Goal: Information Seeking & Learning: Learn about a topic

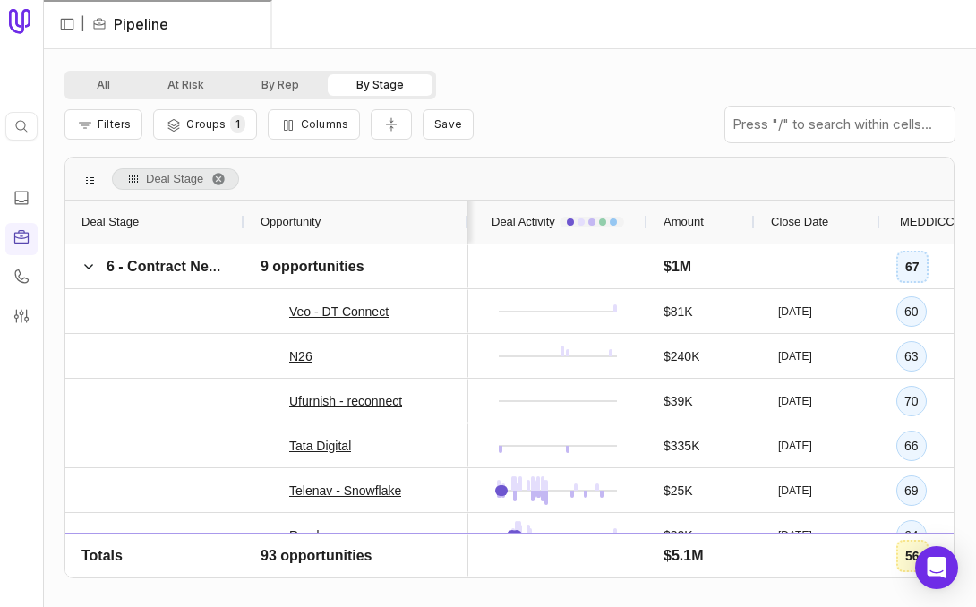
scroll to position [0, 137]
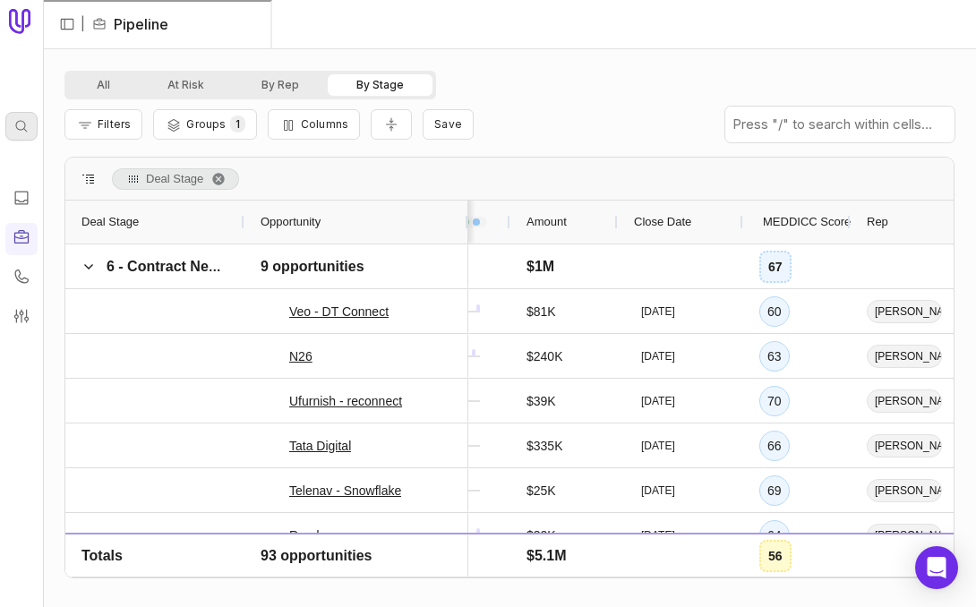
click at [16, 113] on div "Quick search... ⌘ K" at bounding box center [21, 126] width 32 height 29
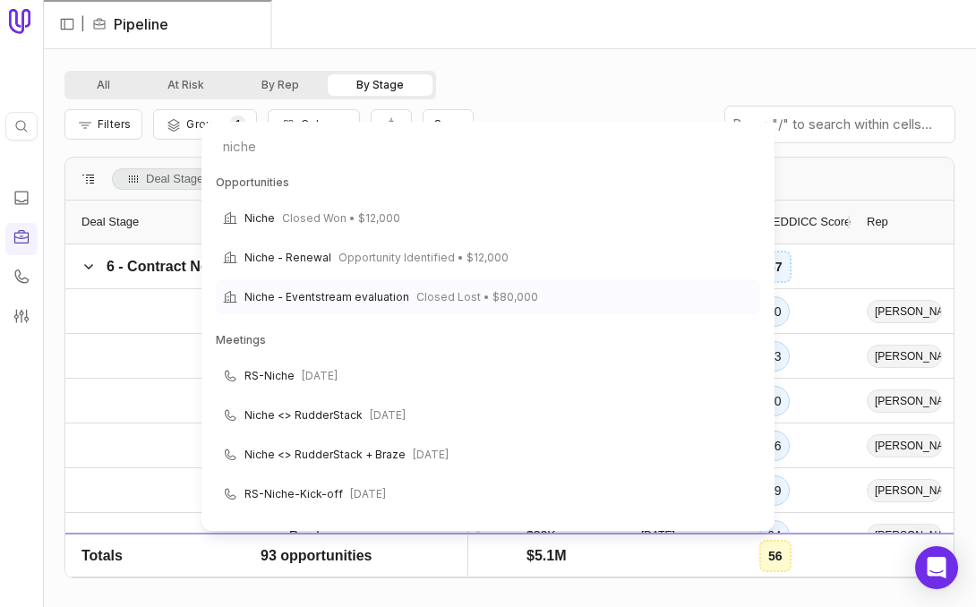
type input "niche"
click at [455, 293] on span "Closed Lost • $80,000" at bounding box center [477, 296] width 122 height 21
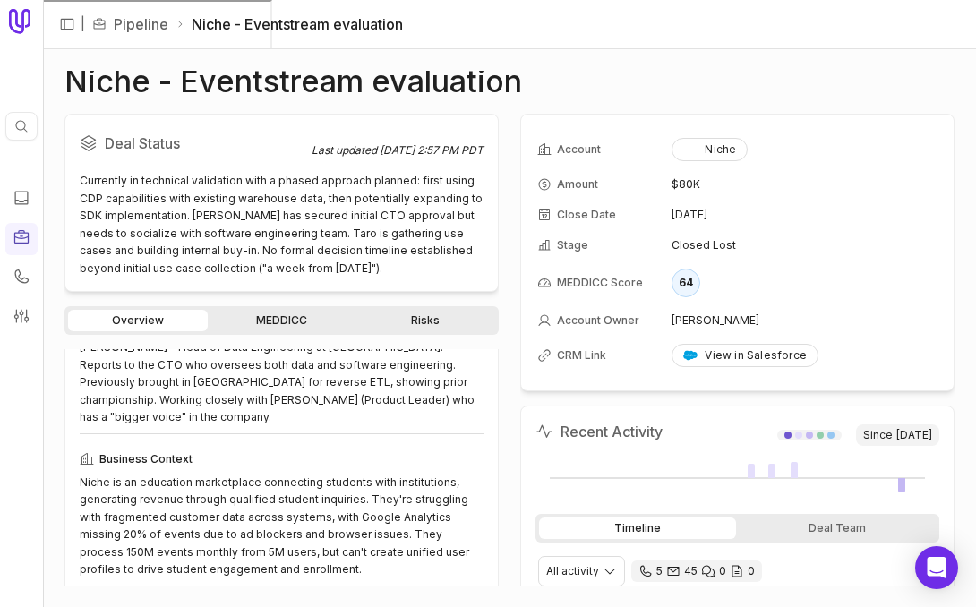
scroll to position [93, 0]
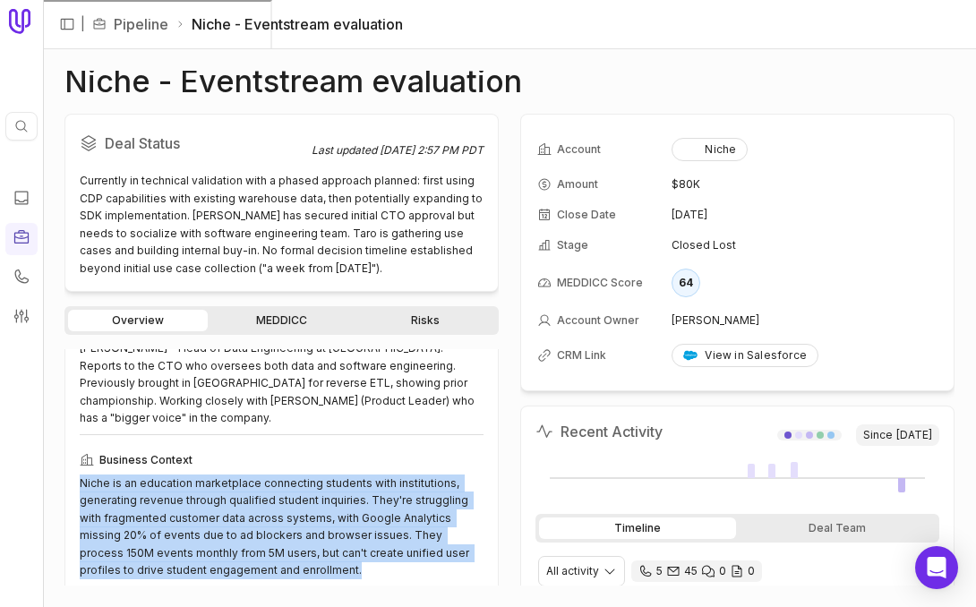
drag, startPoint x: 260, startPoint y: 553, endPoint x: 61, endPoint y: 465, distance: 217.2
click at [61, 465] on div "Niche - Eventstream evaluation Deal Status Last updated [DATE] 2:57 PM PDT Curr…" at bounding box center [509, 328] width 933 height 558
copy div "Niche is an education marketplace connecting students with institutions, genera…"
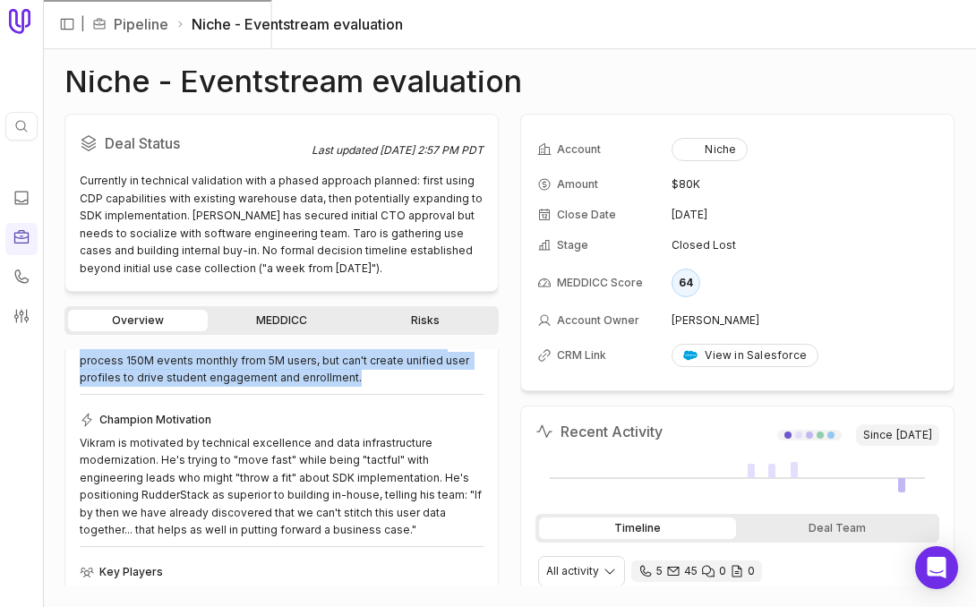
scroll to position [285, 0]
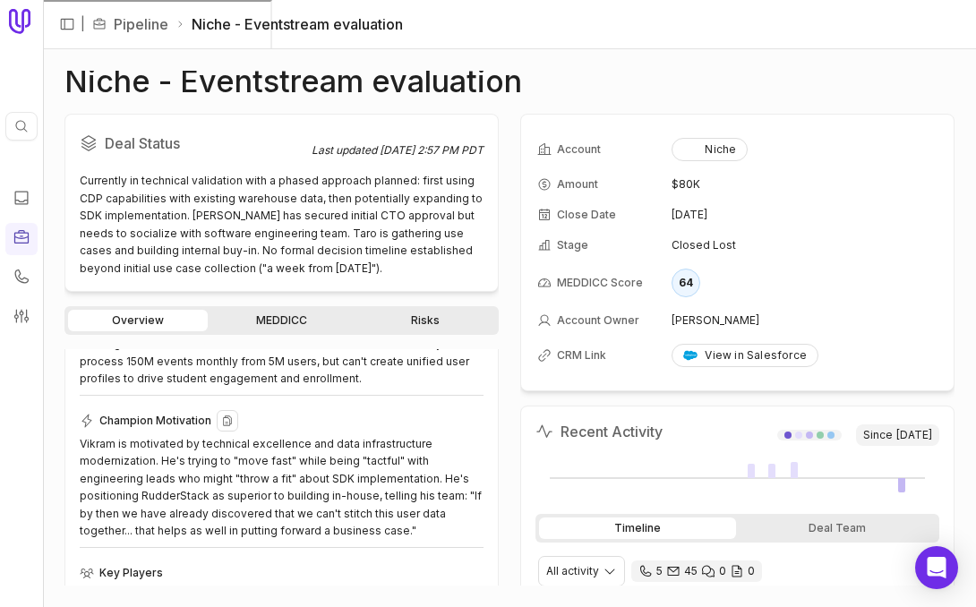
click at [344, 501] on div "Vikram is motivated by technical excellence and data infrastructure modernizati…" at bounding box center [282, 487] width 404 height 105
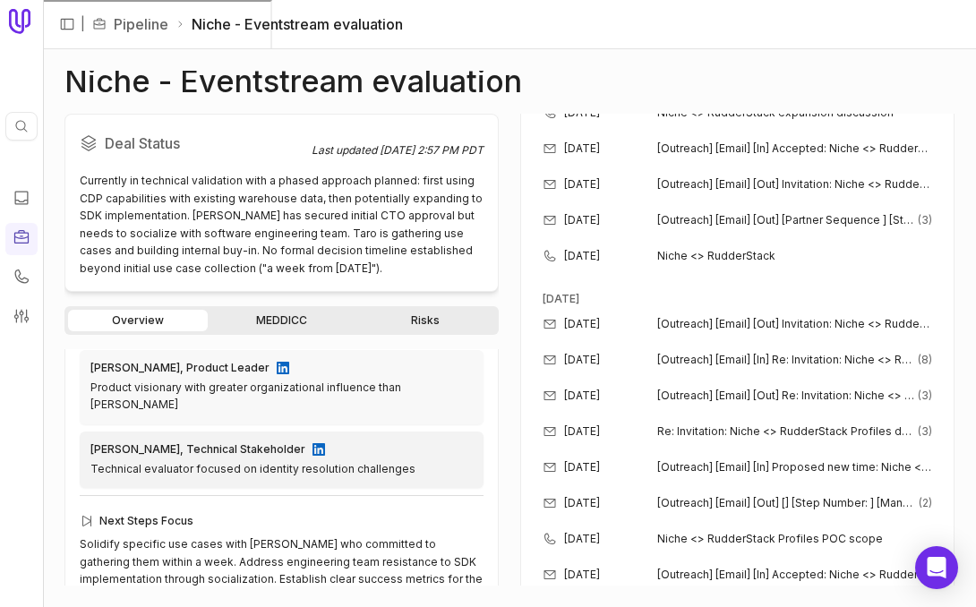
scroll to position [0, 0]
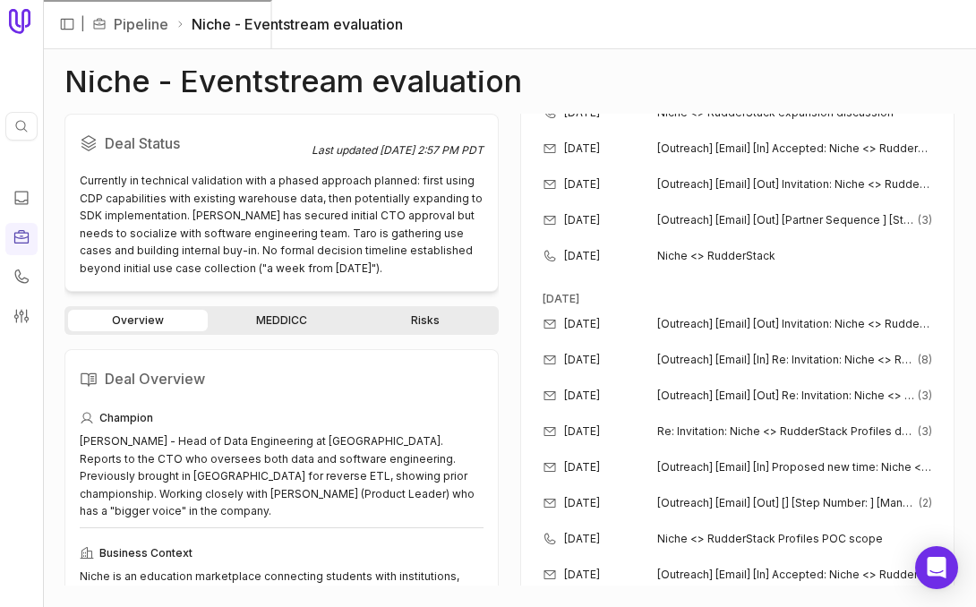
click at [303, 308] on div "Overview MEDDICC Risks" at bounding box center [281, 320] width 434 height 29
click at [297, 316] on link "MEDDICC" at bounding box center [281, 320] width 140 height 21
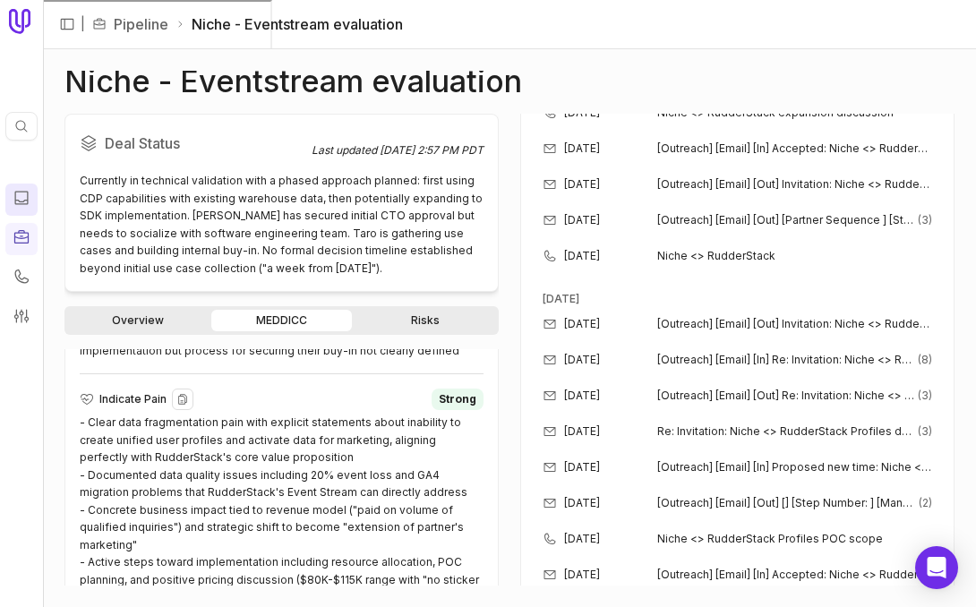
scroll to position [1104, 0]
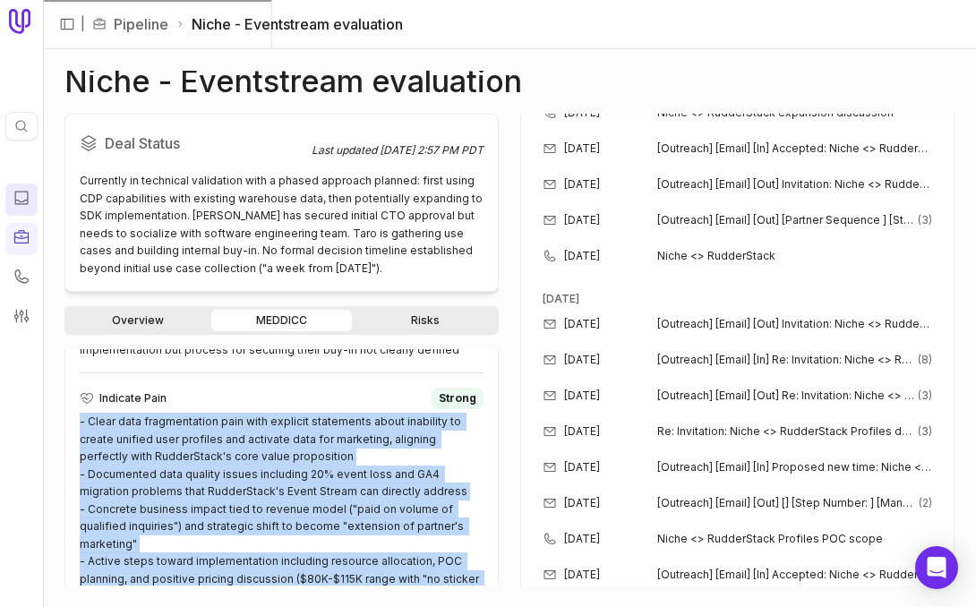
drag, startPoint x: 150, startPoint y: 558, endPoint x: 75, endPoint y: 403, distance: 172.1
click at [75, 403] on div "MEDDICC Summary Metrics Fair - Clear technical metrics understanding (150M mont…" at bounding box center [281, 281] width 434 height 1666
copy div "- Clear data fragmentation pain with explicit statements about inability to cre…"
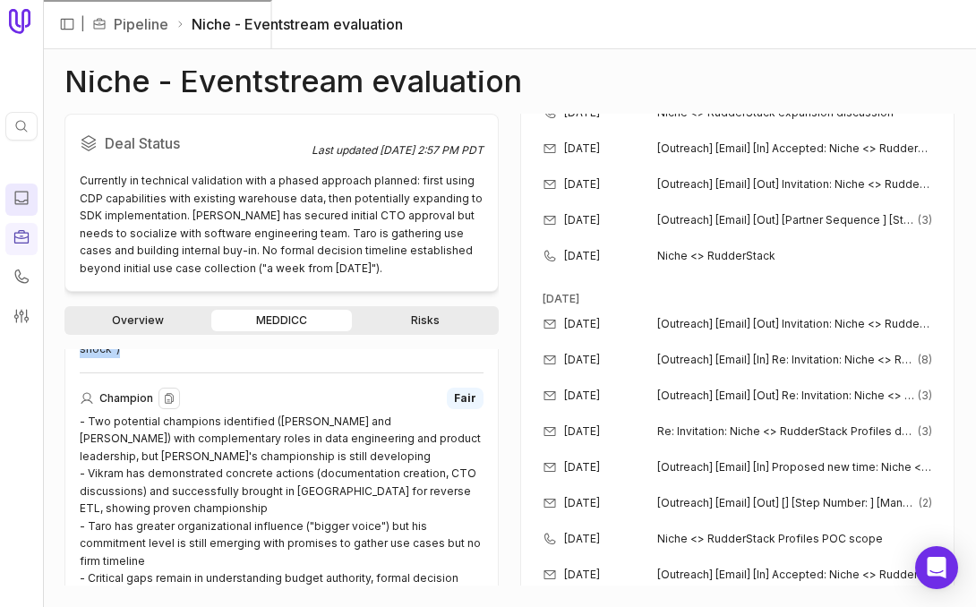
scroll to position [1353, 0]
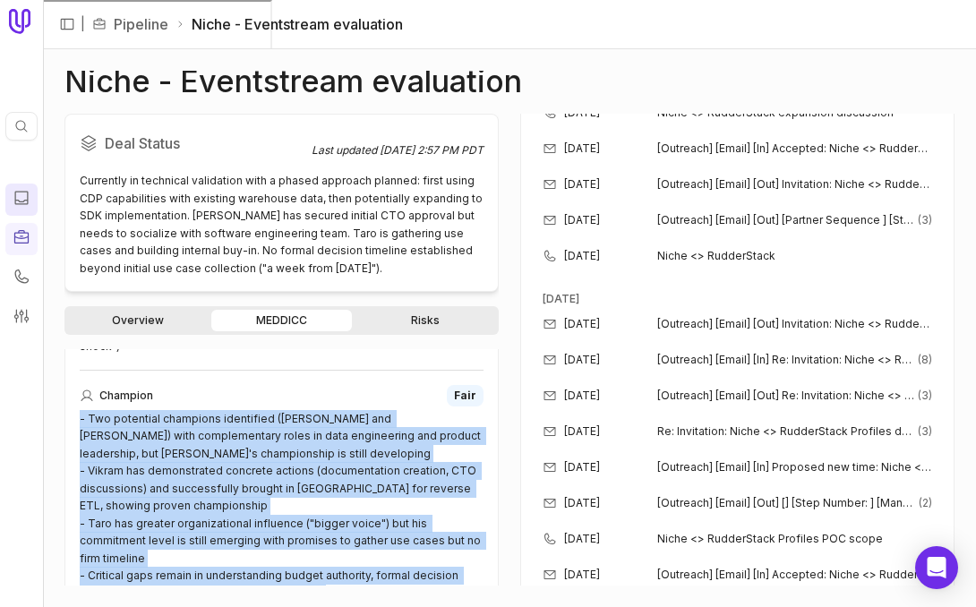
drag, startPoint x: 488, startPoint y: 541, endPoint x: 78, endPoint y: 382, distance: 439.8
click at [77, 382] on div "MEDDICC Summary Metrics Fair - Clear technical metrics understanding (150M mont…" at bounding box center [281, 31] width 434 height 1666
copy div "- Two potential champions identified ([PERSON_NAME] and [PERSON_NAME]) with com…"
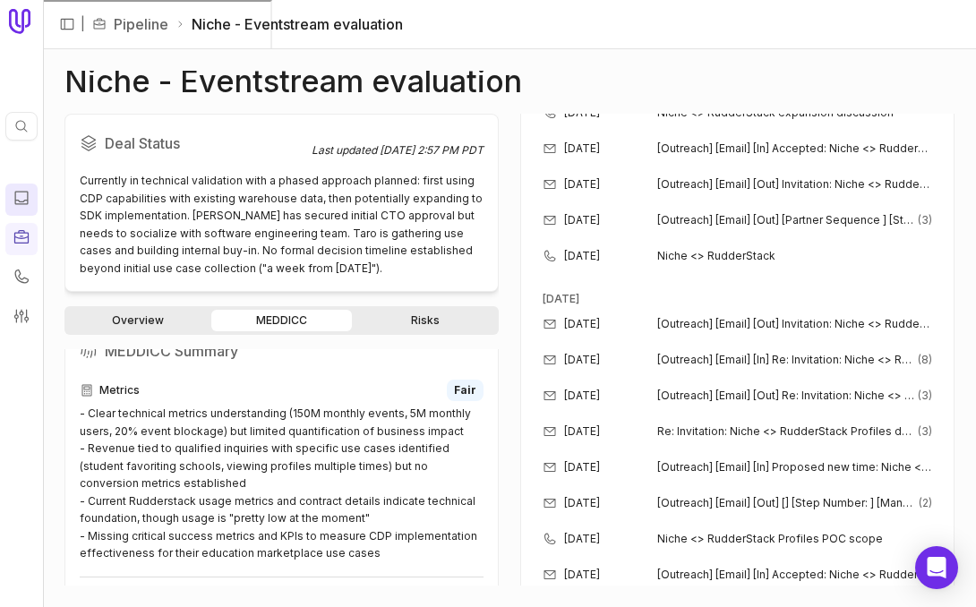
scroll to position [219, 0]
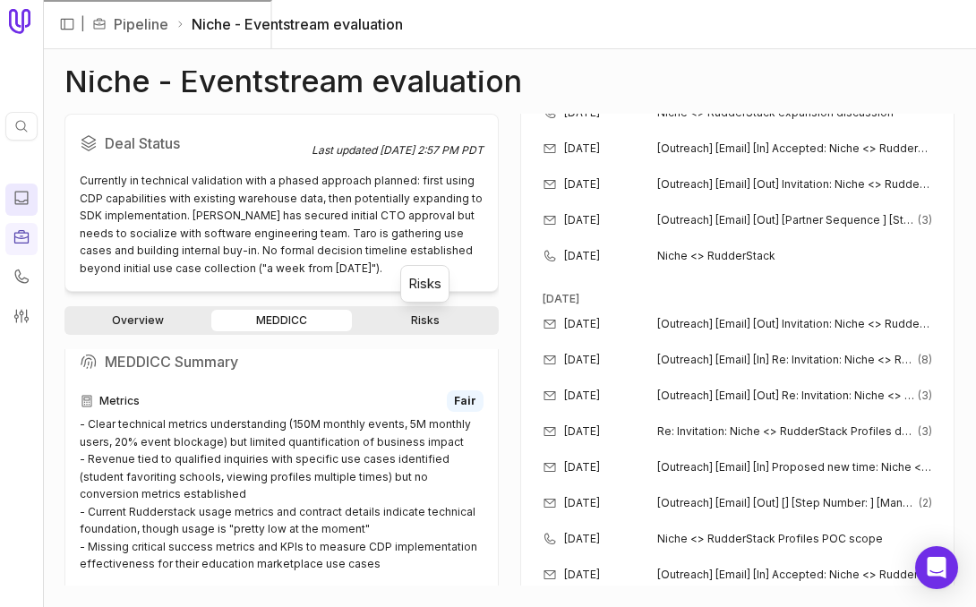
click at [418, 322] on link "Risks" at bounding box center [425, 320] width 140 height 21
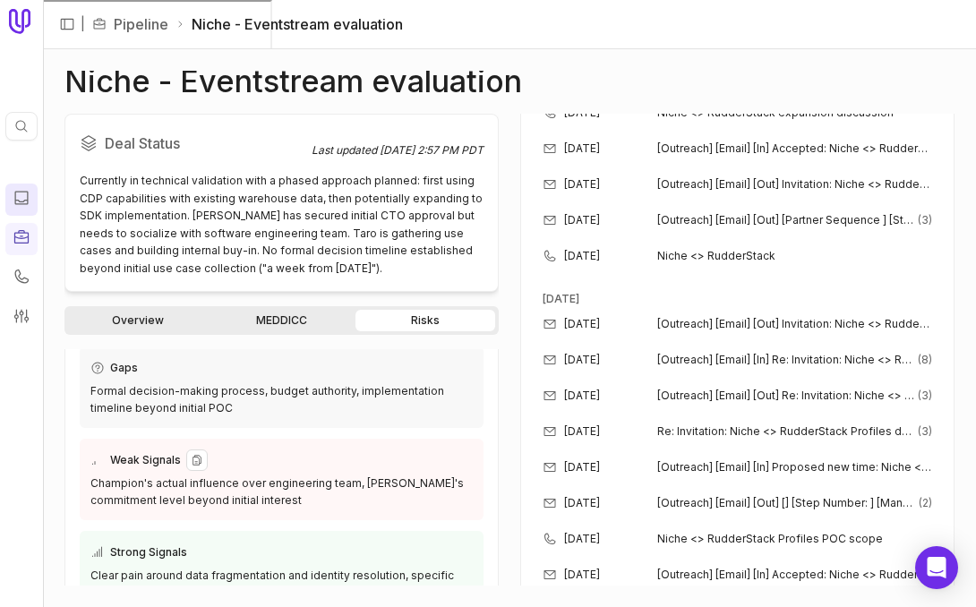
scroll to position [362, 0]
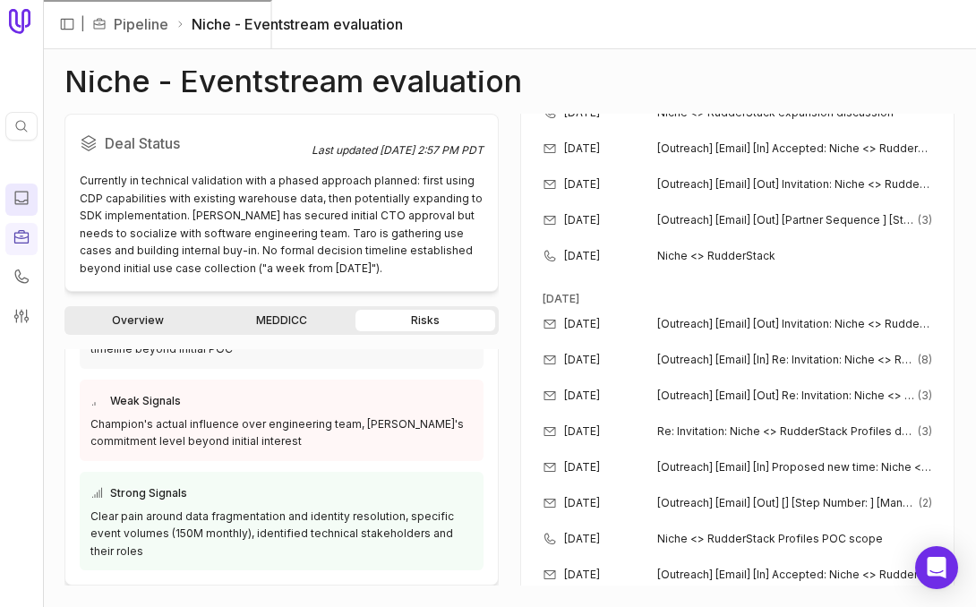
click at [133, 316] on link "Overview" at bounding box center [138, 320] width 140 height 21
